Goal: Task Accomplishment & Management: Manage account settings

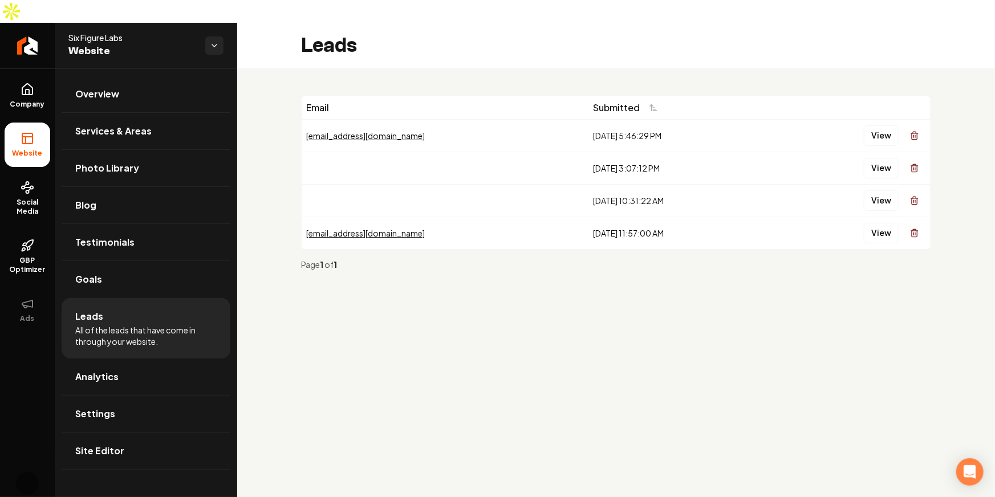
drag, startPoint x: 580, startPoint y: 314, endPoint x: 577, endPoint y: 300, distance: 14.7
click at [580, 313] on main "Leads Email Submitted [EMAIL_ADDRESS][DOMAIN_NAME] [DATE] 5:46:29 PM View [DATE…" at bounding box center [616, 271] width 758 height 497
click at [449, 352] on main "Leads Email Submitted [EMAIL_ADDRESS][DOMAIN_NAME] [DATE] 5:46:29 PM View [DATE…" at bounding box center [616, 271] width 758 height 497
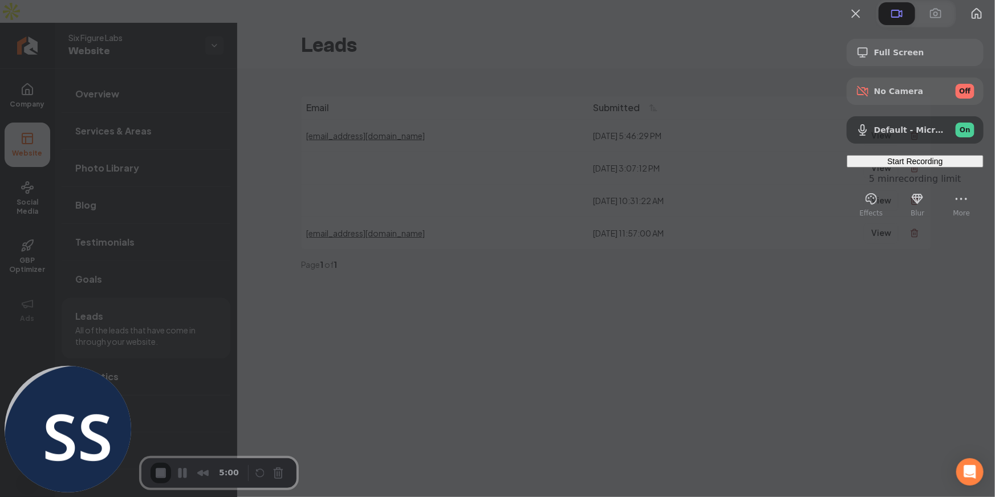
click at [900, 166] on span "Start Recording" at bounding box center [914, 161] width 55 height 9
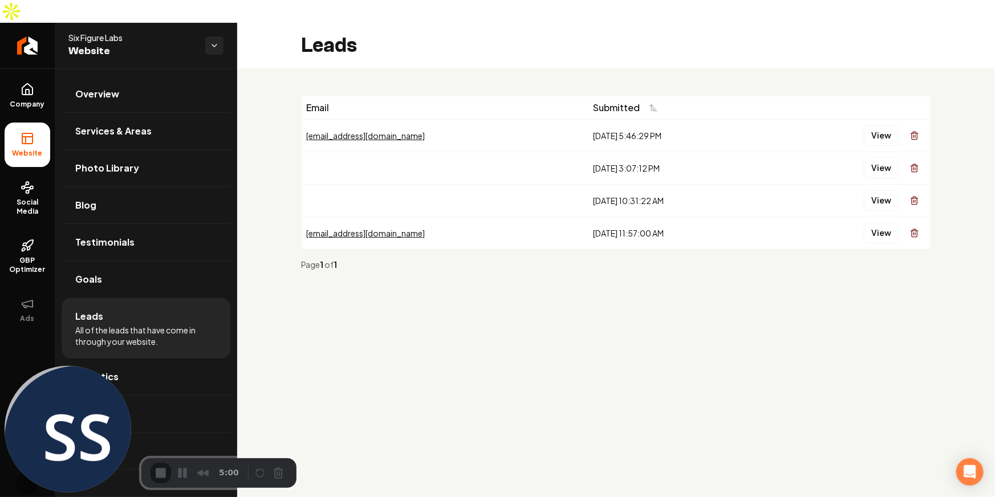
click at [486, 497] on div "3" at bounding box center [497, 502] width 995 height 11
click at [646, 341] on main "Leads Email Submitted [EMAIL_ADDRESS][DOMAIN_NAME] [DATE] 5:46:29 PM View [DATE…" at bounding box center [616, 271] width 758 height 497
click at [29, 100] on span "Company" at bounding box center [28, 104] width 44 height 9
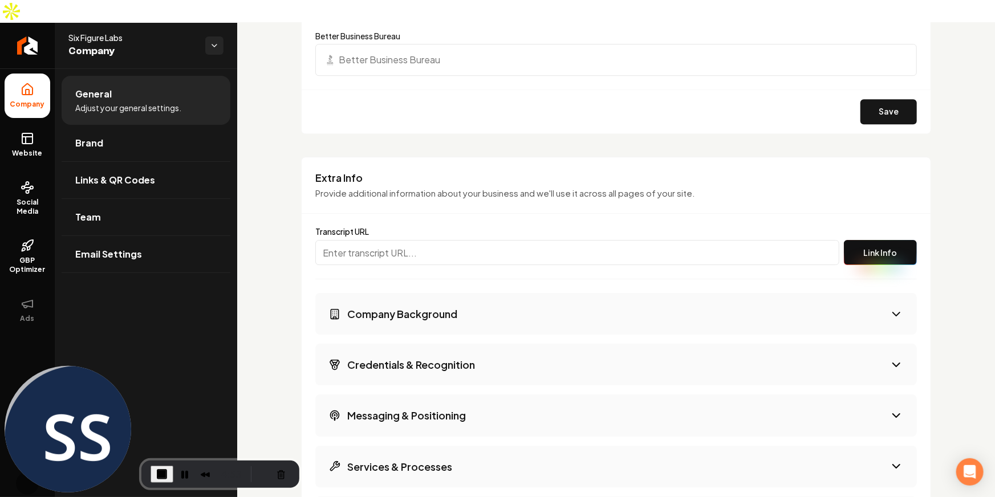
scroll to position [1814, 0]
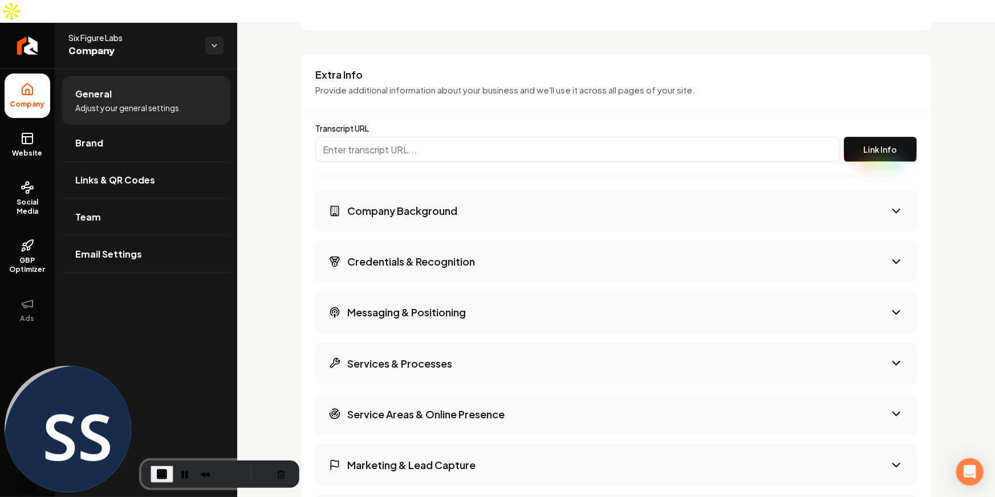
scroll to position [1843, 0]
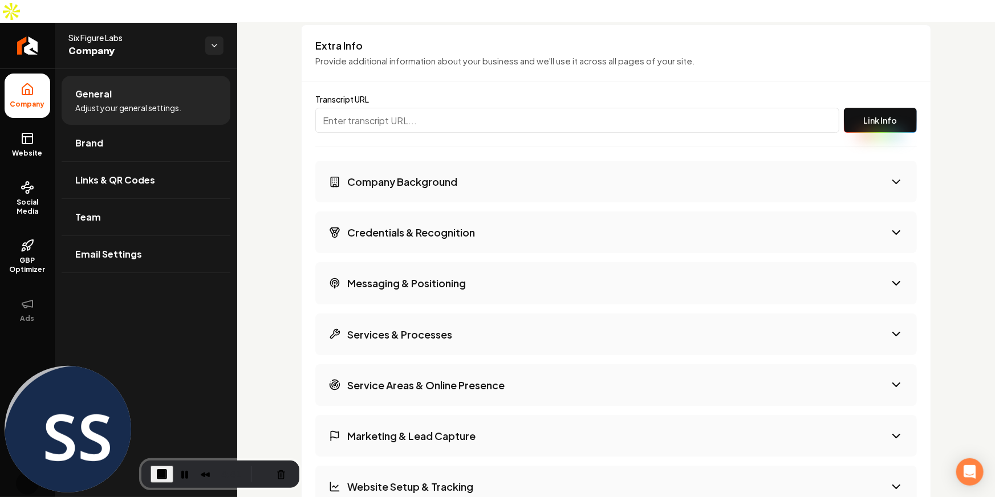
click at [452, 55] on p "Provide additional information about your business and we'll use it across all …" at bounding box center [616, 61] width 602 height 13
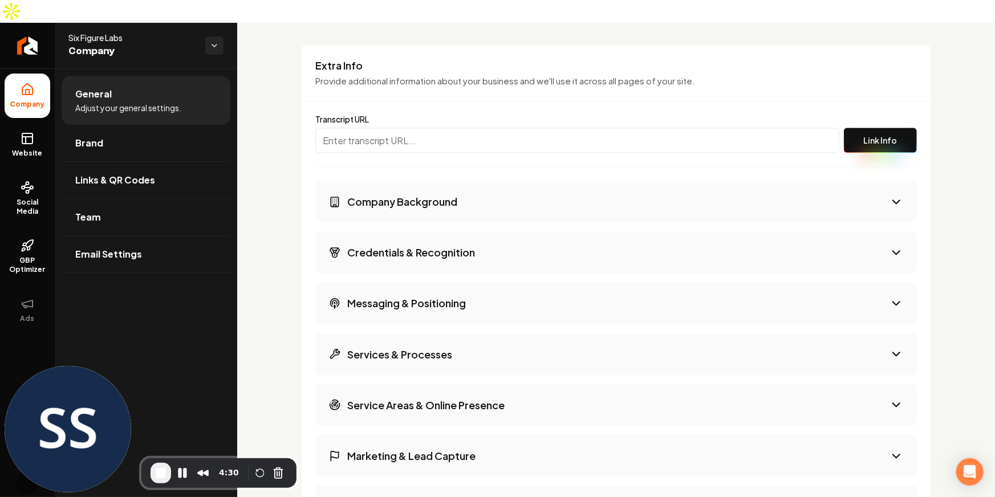
scroll to position [1309, 0]
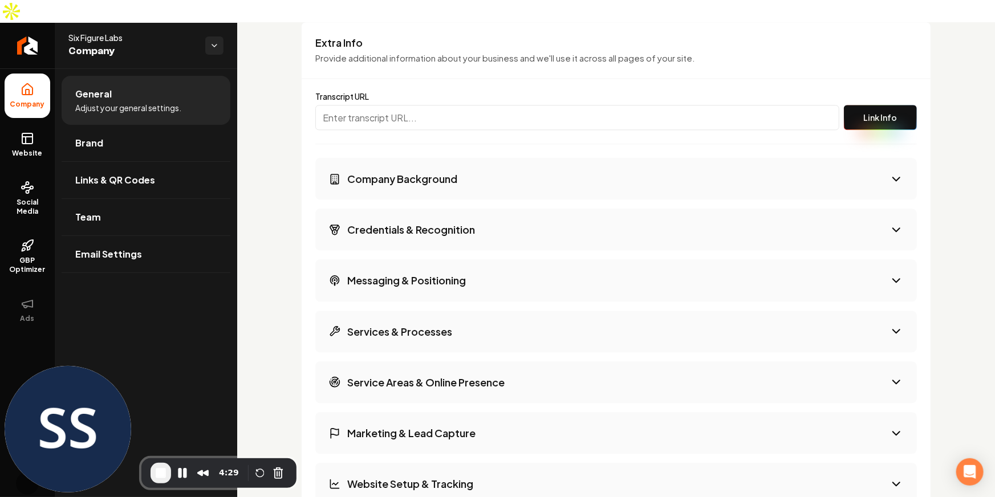
click at [485, 158] on button "Company Background" at bounding box center [616, 179] width 602 height 42
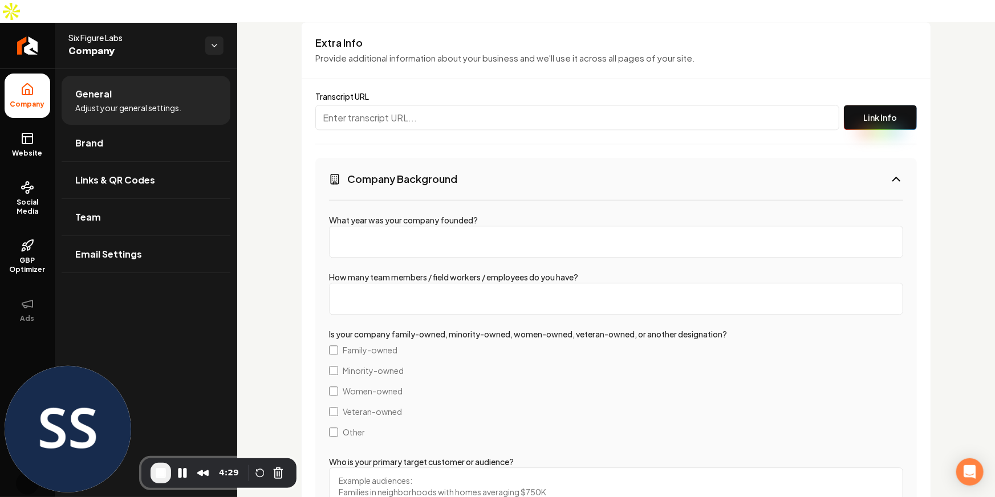
click at [463, 158] on button "Company Background" at bounding box center [616, 179] width 602 height 42
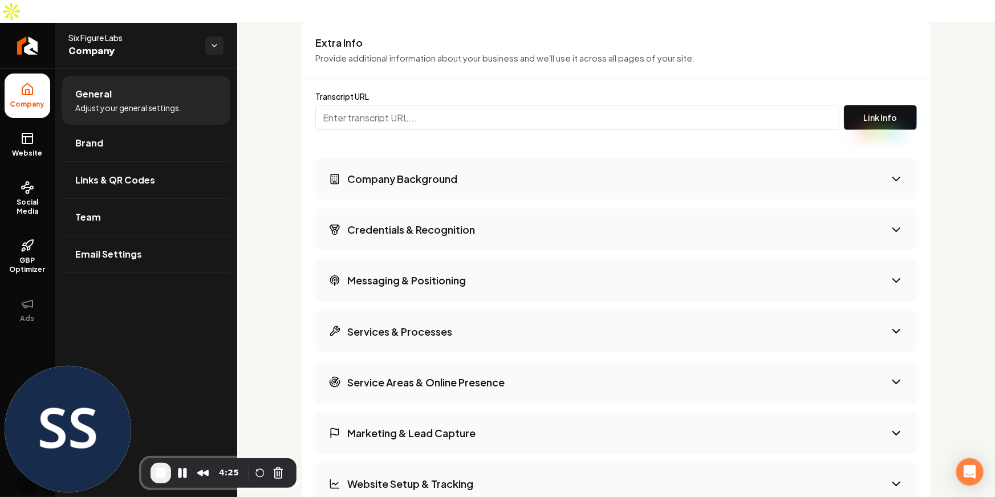
scroll to position [1845, 0]
